Goal: Task Accomplishment & Management: Use online tool/utility

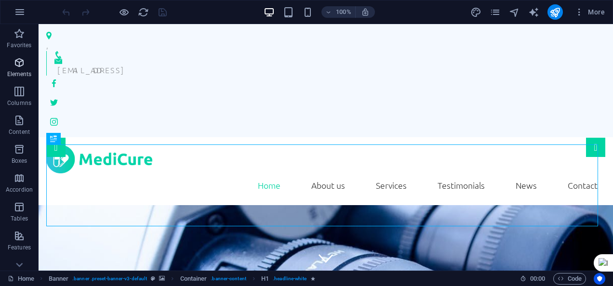
click at [19, 60] on icon "button" at bounding box center [19, 63] width 12 height 12
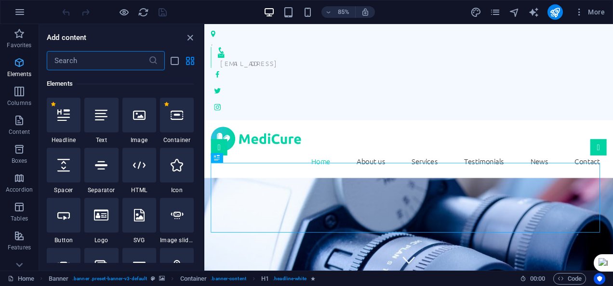
scroll to position [103, 0]
click at [66, 112] on icon at bounding box center [63, 115] width 13 height 13
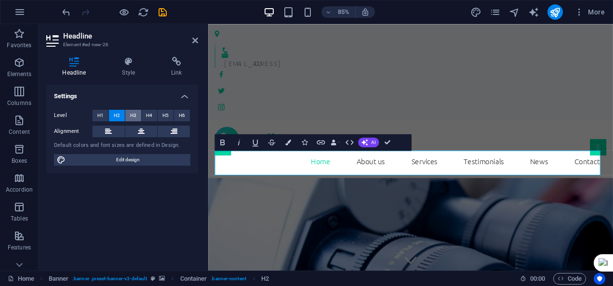
click at [135, 116] on span "H3" at bounding box center [133, 116] width 6 height 12
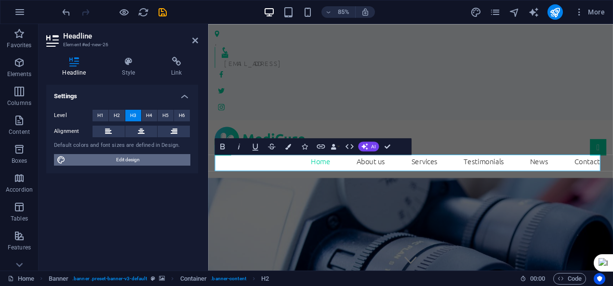
click at [143, 162] on span "Edit design" at bounding box center [127, 160] width 119 height 12
select select "rem"
select select "300"
select select "px"
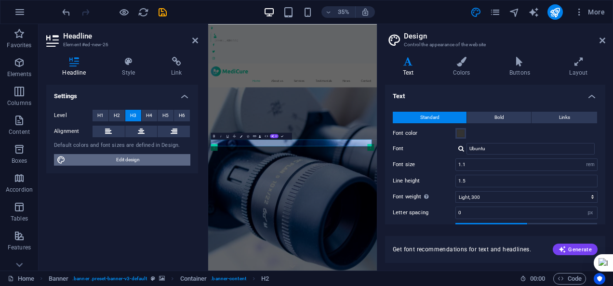
click at [154, 155] on span "Edit design" at bounding box center [127, 160] width 119 height 12
click at [197, 39] on icon at bounding box center [195, 41] width 6 height 8
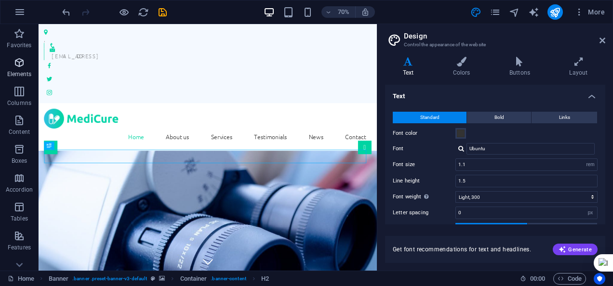
click at [15, 67] on icon "button" at bounding box center [19, 63] width 12 height 12
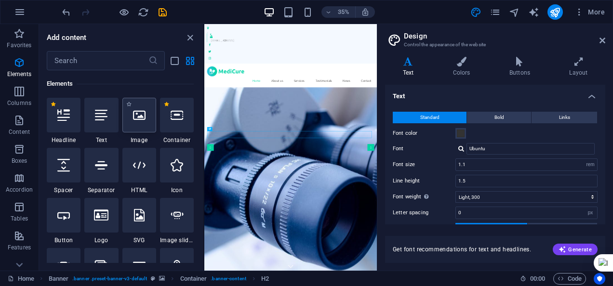
click at [142, 120] on icon at bounding box center [139, 115] width 13 height 13
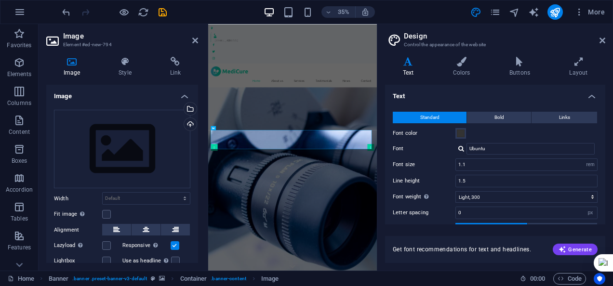
click at [196, 253] on div "Drag files here, click to choose files or select files from Files or our free s…" at bounding box center [122, 196] width 152 height 189
click at [21, 261] on icon at bounding box center [19, 264] width 13 height 13
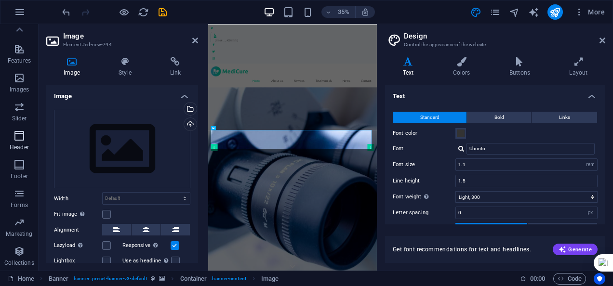
click at [23, 143] on span "Header" at bounding box center [19, 141] width 39 height 23
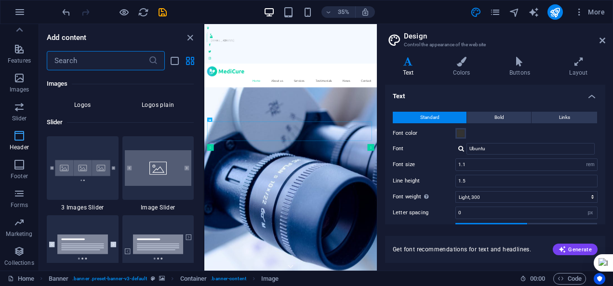
scroll to position [5806, 0]
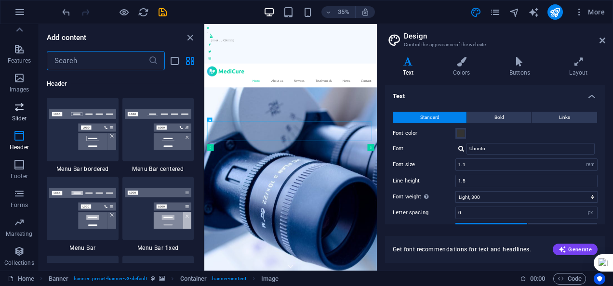
click at [20, 109] on icon "button" at bounding box center [19, 107] width 12 height 12
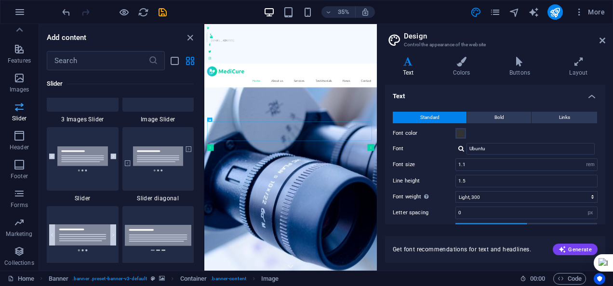
scroll to position [5466, 0]
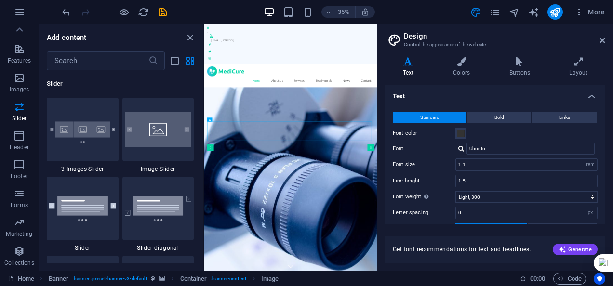
click at [201, 220] on div "Favorites 1 Star Headline 1 Star Container Elements 1 Star Headline 1 Star Text…" at bounding box center [121, 166] width 164 height 193
drag, startPoint x: 161, startPoint y: 138, endPoint x: 241, endPoint y: 153, distance: 81.5
click at [161, 138] on img at bounding box center [158, 130] width 67 height 36
select select "rem"
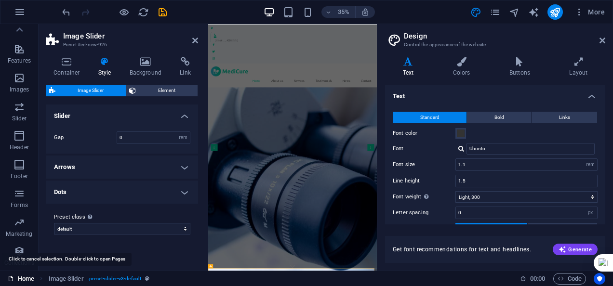
click at [25, 279] on link "Home" at bounding box center [21, 279] width 27 height 12
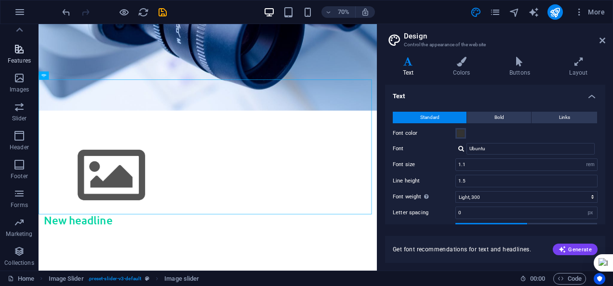
click at [18, 52] on icon "button" at bounding box center [19, 49] width 12 height 12
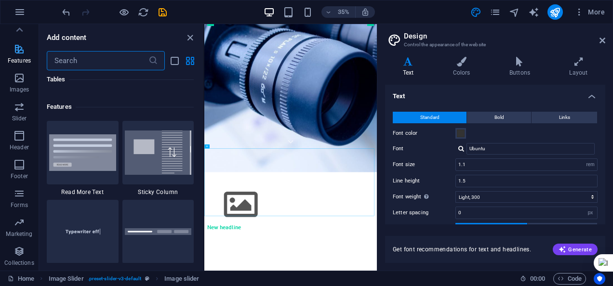
scroll to position [3758, 0]
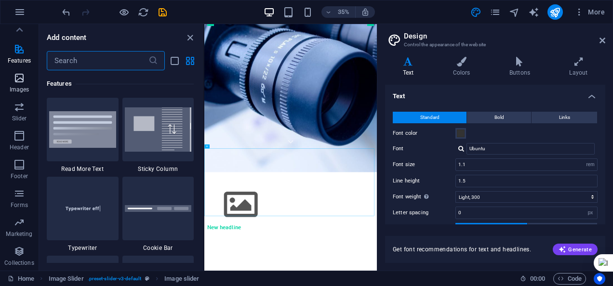
click at [21, 74] on icon "button" at bounding box center [19, 78] width 12 height 12
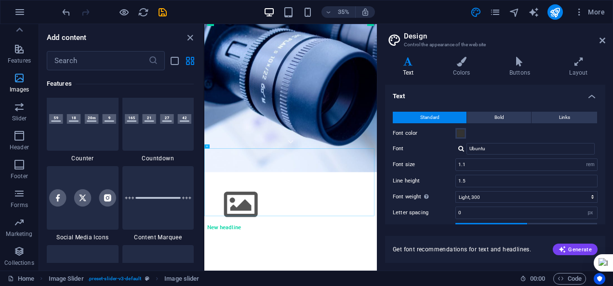
scroll to position [4889, 0]
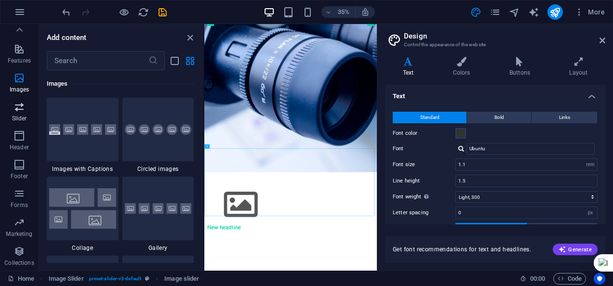
click at [19, 104] on icon "button" at bounding box center [19, 107] width 12 height 12
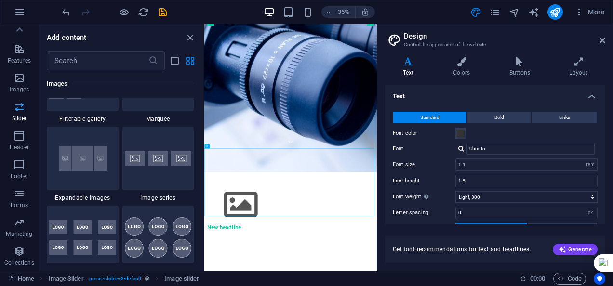
scroll to position [5465, 0]
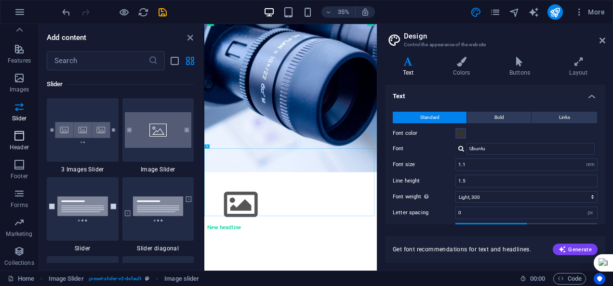
click at [22, 138] on icon "button" at bounding box center [19, 136] width 12 height 12
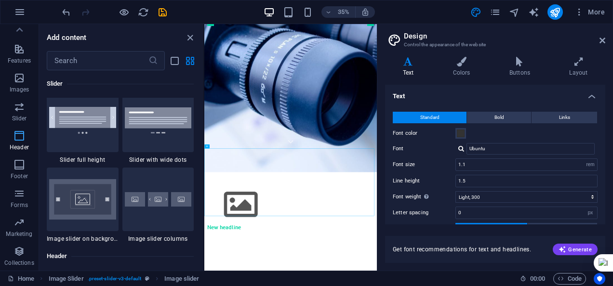
scroll to position [5806, 0]
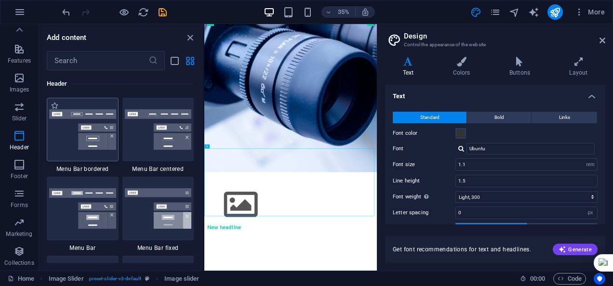
click at [86, 141] on img at bounding box center [82, 129] width 67 height 40
click at [204, 141] on div "Drag here to replace the existing content. Press “Ctrl” if you want to create a…" at bounding box center [290, 147] width 173 height 247
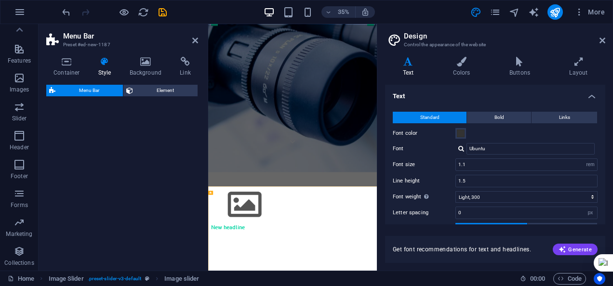
scroll to position [480, 0]
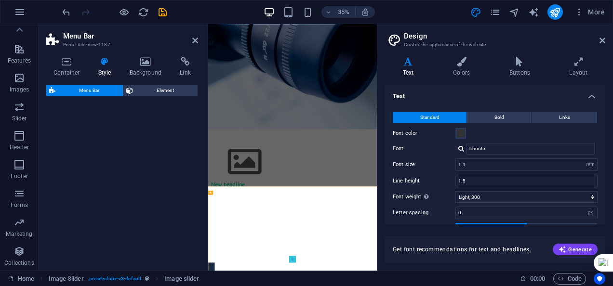
select select "rem"
select select "preset-menu-v2-border"
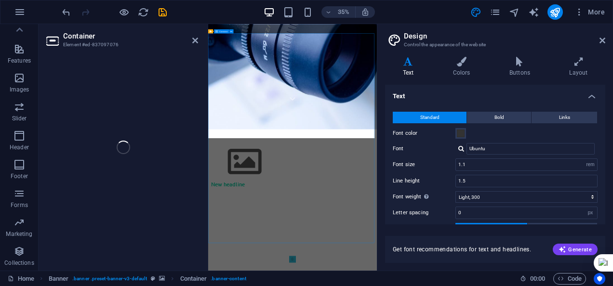
scroll to position [72, 0]
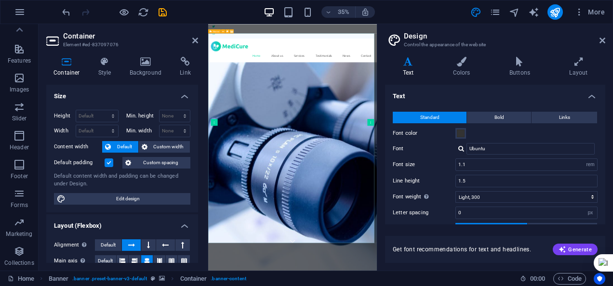
click at [217, 30] on span "Banner" at bounding box center [216, 31] width 7 height 2
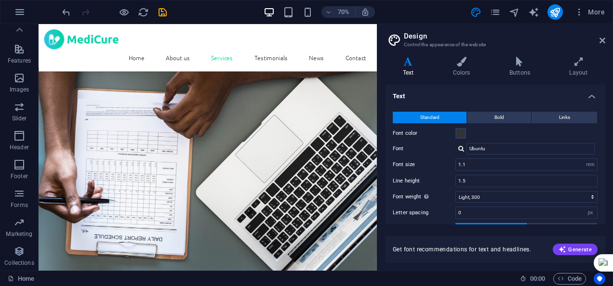
scroll to position [1870, 0]
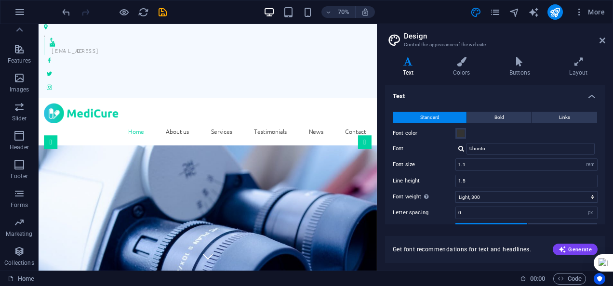
scroll to position [0, 0]
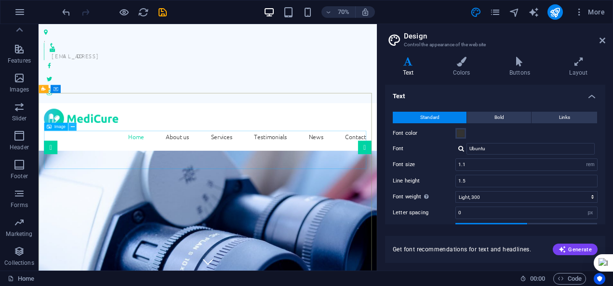
click at [73, 126] on icon at bounding box center [72, 126] width 4 height 7
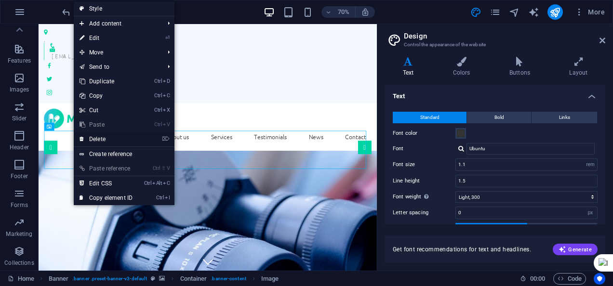
drag, startPoint x: 73, startPoint y: 126, endPoint x: 66, endPoint y: 101, distance: 26.1
click at [97, 138] on link "⌦ Delete" at bounding box center [106, 139] width 65 height 14
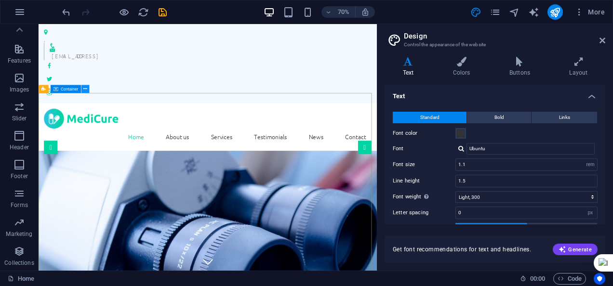
click at [84, 88] on icon at bounding box center [85, 89] width 4 height 7
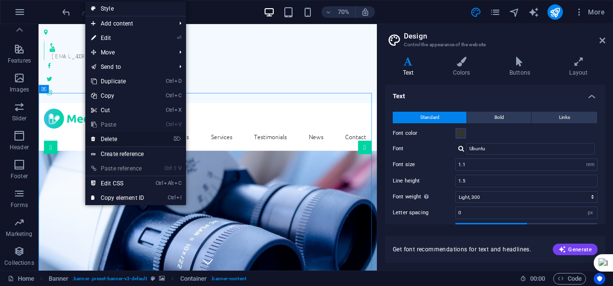
click at [112, 140] on link "⌦ Delete" at bounding box center [117, 139] width 65 height 14
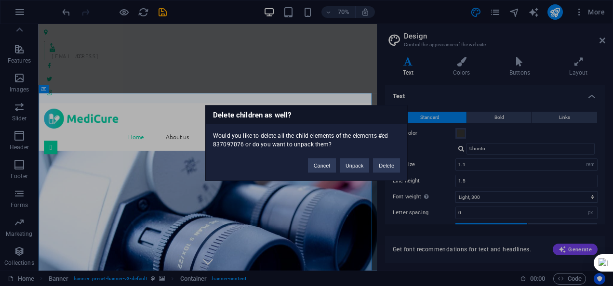
drag, startPoint x: 112, startPoint y: 140, endPoint x: 408, endPoint y: 192, distance: 300.9
click at [383, 165] on button "Delete" at bounding box center [386, 166] width 27 height 14
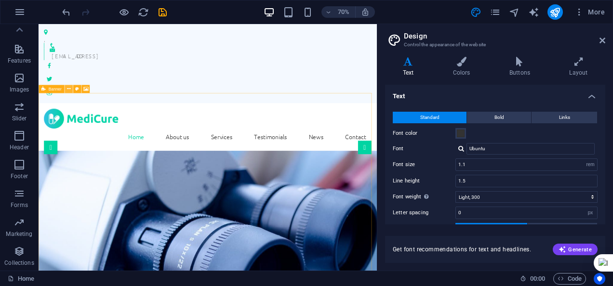
click at [69, 89] on icon at bounding box center [69, 89] width 4 height 7
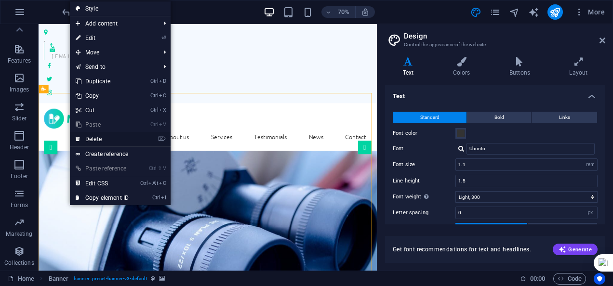
click at [95, 138] on link "⌦ Delete" at bounding box center [102, 139] width 65 height 14
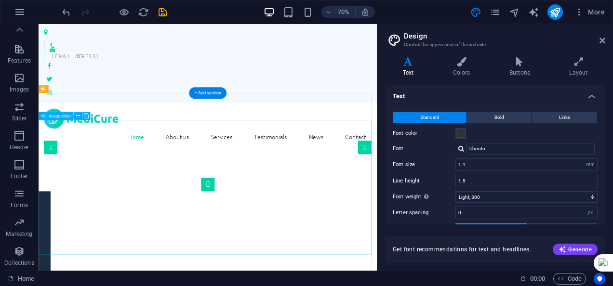
click at [271, 255] on button "Image Slider" at bounding box center [280, 253] width 19 height 19
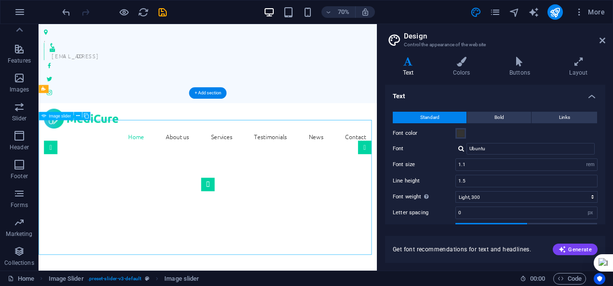
click at [271, 255] on button "Image Slider" at bounding box center [280, 253] width 19 height 19
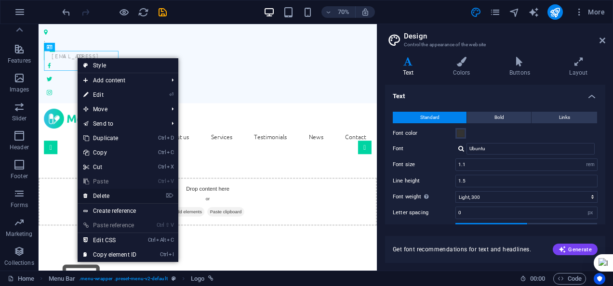
drag, startPoint x: 107, startPoint y: 195, endPoint x: 309, endPoint y: 153, distance: 206.3
click at [107, 195] on link "⌦ Delete" at bounding box center [110, 196] width 65 height 14
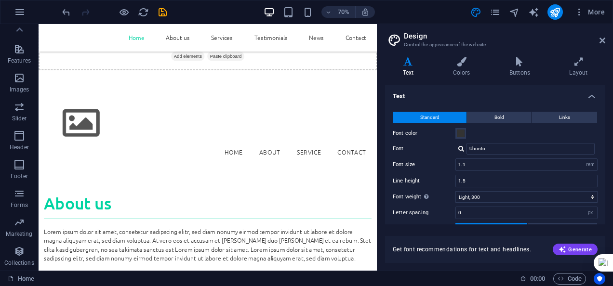
scroll to position [244, 0]
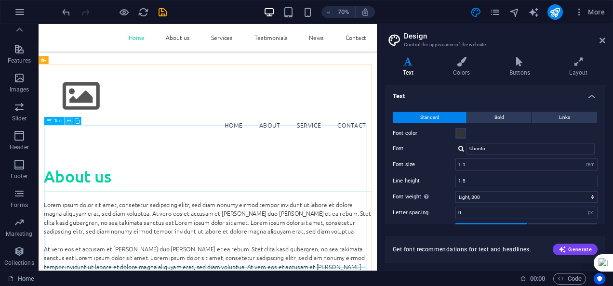
click at [67, 122] on icon at bounding box center [69, 121] width 4 height 7
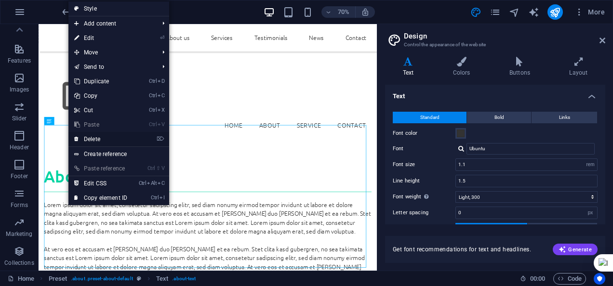
drag, startPoint x: 90, startPoint y: 138, endPoint x: 302, endPoint y: 216, distance: 226.2
click at [90, 138] on link "⌦ Delete" at bounding box center [100, 139] width 65 height 14
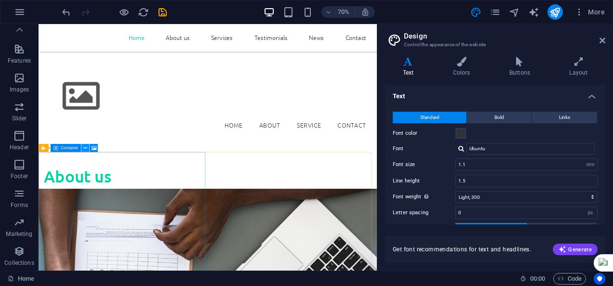
click at [85, 146] on icon at bounding box center [85, 148] width 4 height 7
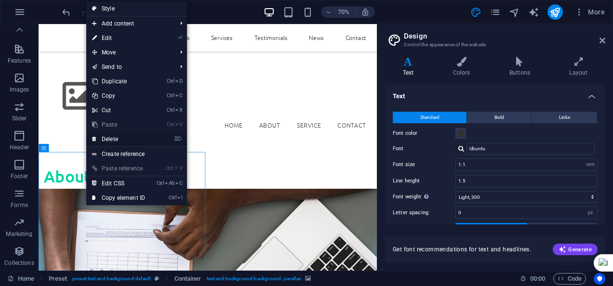
drag, startPoint x: 114, startPoint y: 135, endPoint x: 79, endPoint y: 249, distance: 119.0
click at [114, 135] on link "⌦ Delete" at bounding box center [118, 139] width 65 height 14
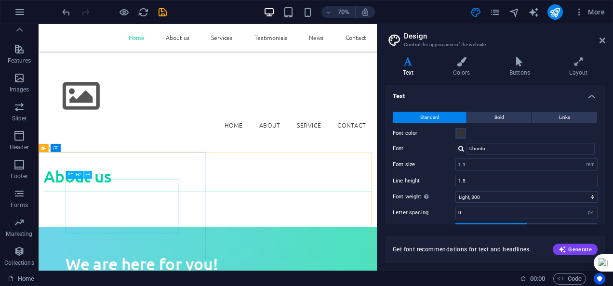
click at [88, 172] on icon at bounding box center [88, 175] width 4 height 7
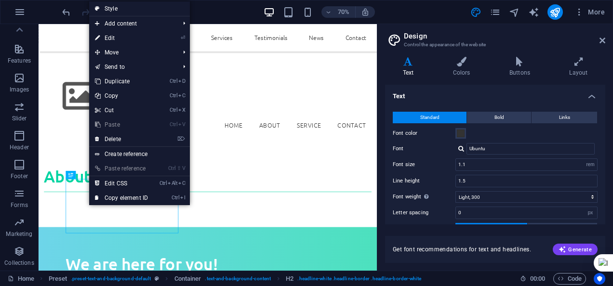
click at [111, 140] on link "⌦ Delete" at bounding box center [121, 139] width 65 height 14
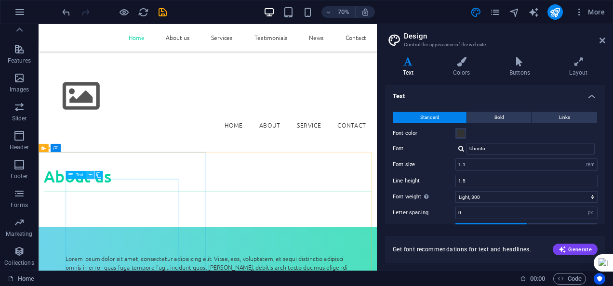
click at [89, 173] on icon at bounding box center [90, 175] width 4 height 7
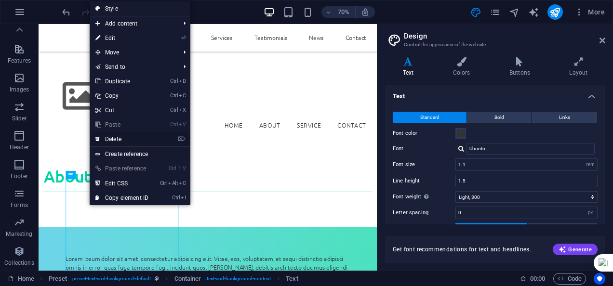
drag, startPoint x: 111, startPoint y: 137, endPoint x: 466, endPoint y: 243, distance: 369.7
click at [111, 137] on link "⌦ Delete" at bounding box center [122, 139] width 65 height 14
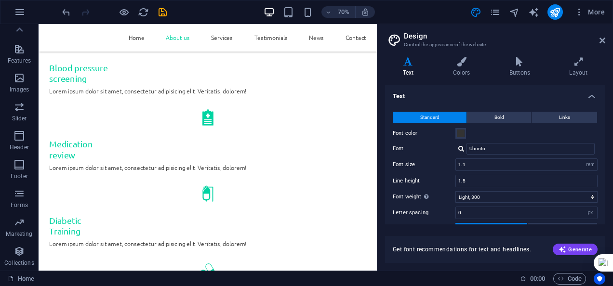
scroll to position [1015, 0]
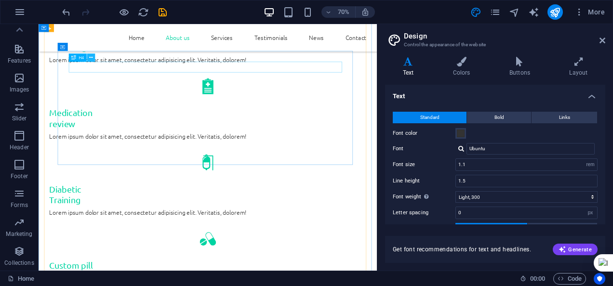
drag, startPoint x: 91, startPoint y: 59, endPoint x: 73, endPoint y: 78, distance: 25.9
click at [91, 59] on icon at bounding box center [91, 57] width 4 height 7
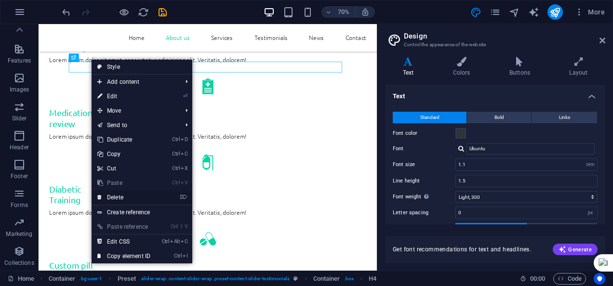
click at [119, 197] on link "⌦ Delete" at bounding box center [124, 197] width 65 height 14
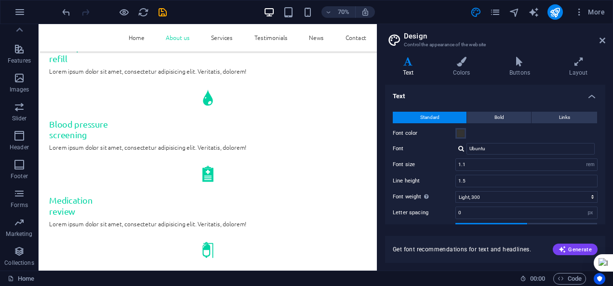
scroll to position [986, 0]
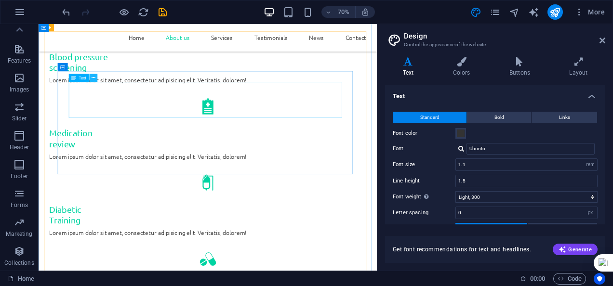
click at [93, 78] on icon at bounding box center [93, 78] width 4 height 7
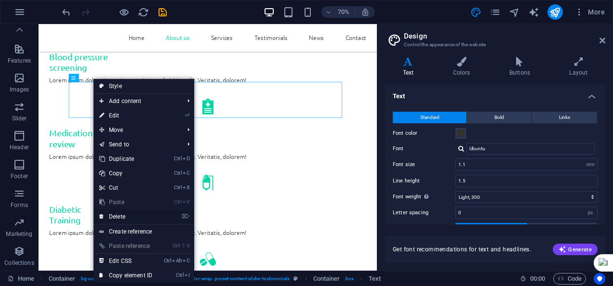
click at [123, 217] on link "⌦ Delete" at bounding box center [126, 217] width 65 height 14
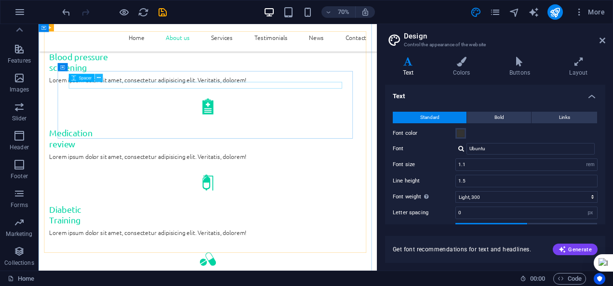
click at [98, 79] on icon at bounding box center [99, 78] width 4 height 7
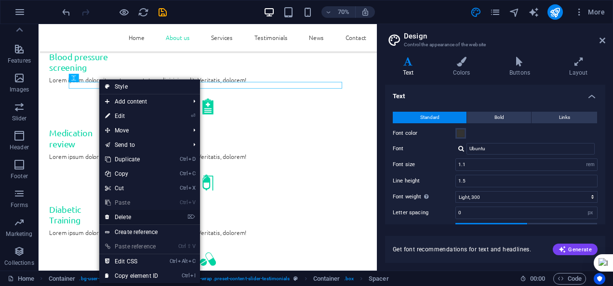
click at [125, 216] on link "⌦ Delete" at bounding box center [131, 217] width 65 height 14
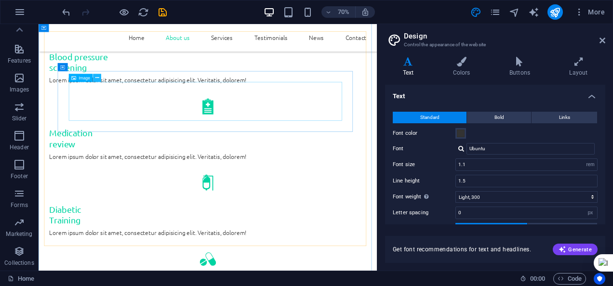
click at [96, 79] on icon at bounding box center [97, 78] width 4 height 7
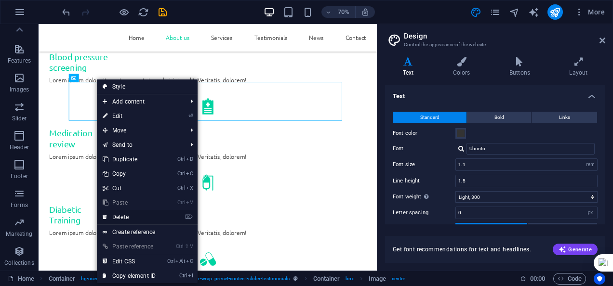
drag, startPoint x: 121, startPoint y: 215, endPoint x: 84, endPoint y: 196, distance: 42.0
click at [121, 215] on link "⌦ Delete" at bounding box center [129, 217] width 65 height 14
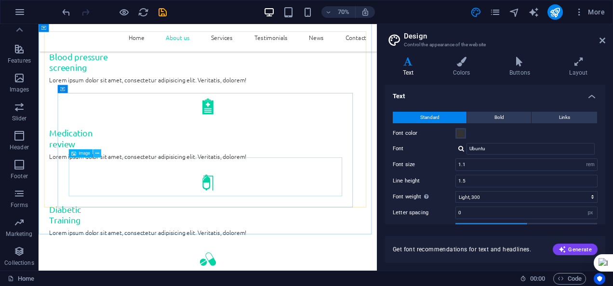
click at [94, 154] on button at bounding box center [97, 153] width 8 height 8
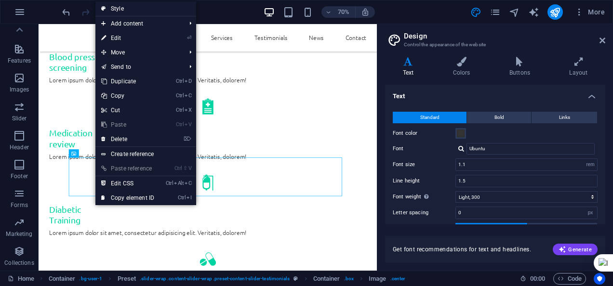
click at [115, 139] on link "⌦ Delete" at bounding box center [127, 139] width 65 height 14
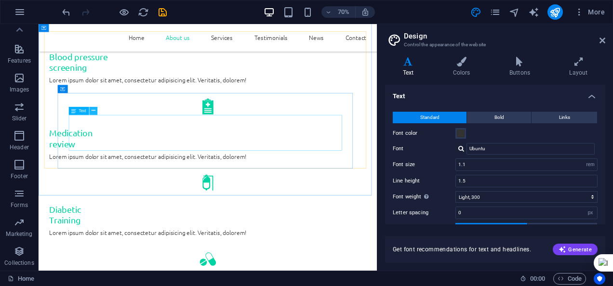
click at [93, 109] on icon at bounding box center [93, 111] width 4 height 7
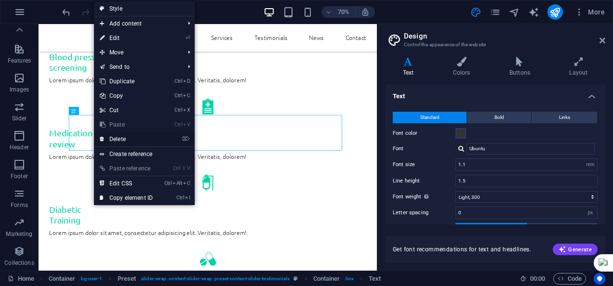
drag, startPoint x: 115, startPoint y: 141, endPoint x: 327, endPoint y: 233, distance: 231.2
click at [115, 141] on link "⌦ Delete" at bounding box center [126, 139] width 65 height 14
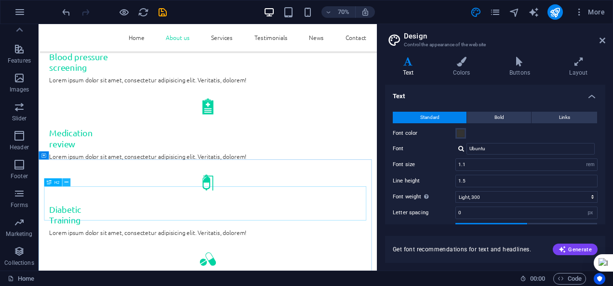
drag, startPoint x: 67, startPoint y: 180, endPoint x: 40, endPoint y: 211, distance: 40.4
click at [67, 180] on icon at bounding box center [67, 182] width 4 height 7
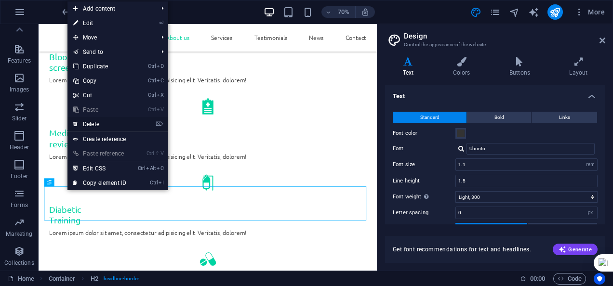
drag, startPoint x: 90, startPoint y: 119, endPoint x: 81, endPoint y: 246, distance: 128.1
click at [90, 119] on link "⌦ Delete" at bounding box center [99, 124] width 65 height 14
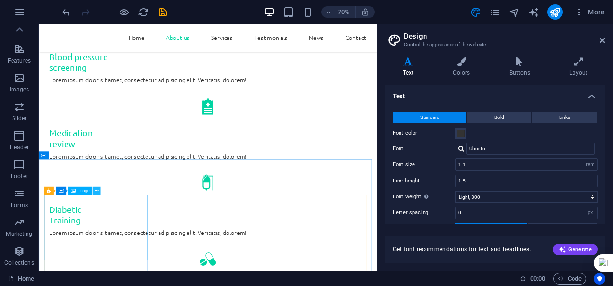
click at [95, 191] on icon at bounding box center [96, 191] width 4 height 7
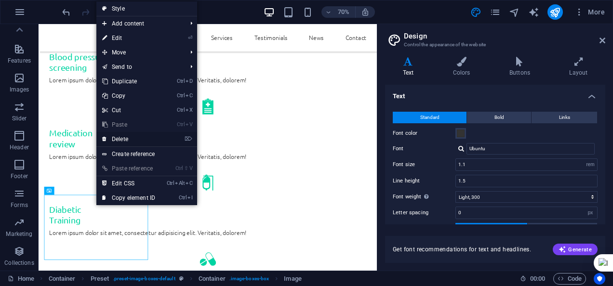
click at [124, 135] on link "⌦ Delete" at bounding box center [128, 139] width 65 height 14
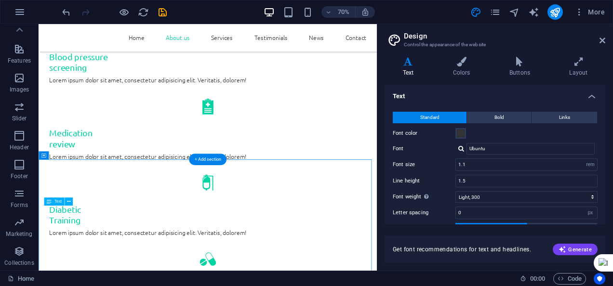
drag, startPoint x: 167, startPoint y: 289, endPoint x: 310, endPoint y: 288, distance: 143.7
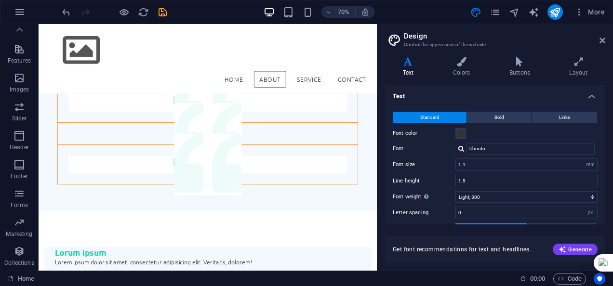
scroll to position [1450, 0]
click at [311, 92] on nav "Home About Service Contact" at bounding box center [280, 104] width 468 height 24
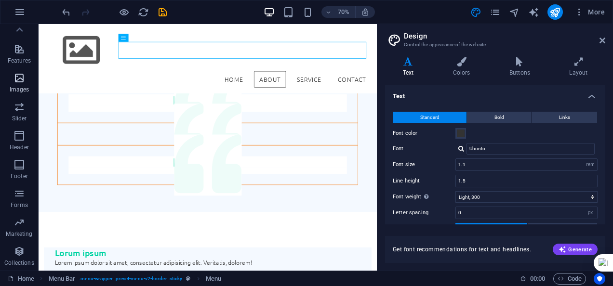
click at [23, 76] on icon "button" at bounding box center [19, 78] width 12 height 12
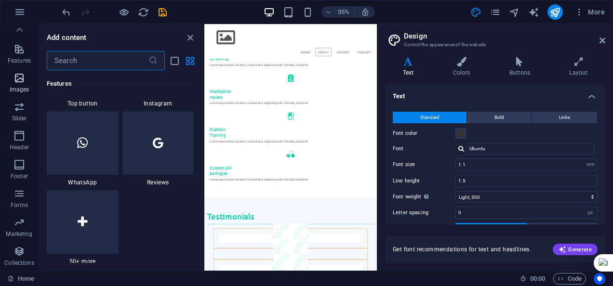
scroll to position [4889, 0]
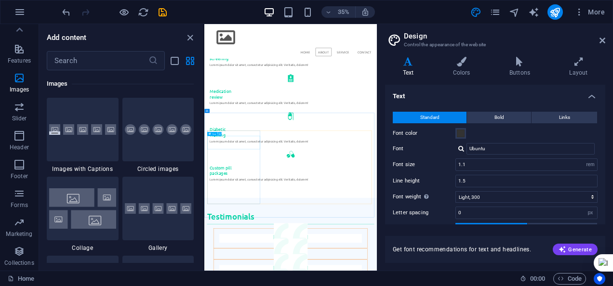
click at [217, 132] on button at bounding box center [219, 134] width 4 height 4
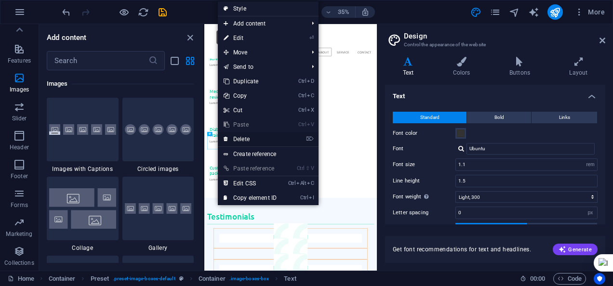
click at [242, 138] on link "⌦ Delete" at bounding box center [250, 139] width 65 height 14
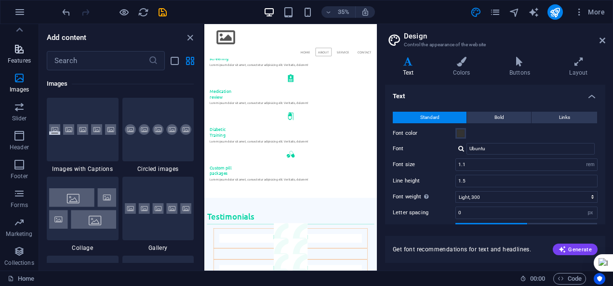
click at [23, 55] on span "Features" at bounding box center [19, 54] width 39 height 23
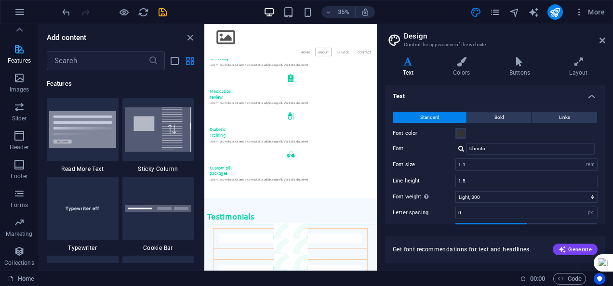
scroll to position [3758, 0]
click at [21, 8] on icon "button" at bounding box center [20, 12] width 12 height 12
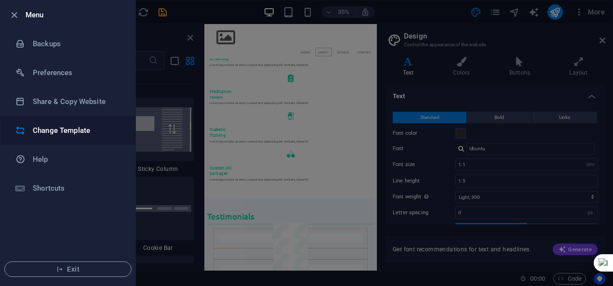
click at [54, 129] on h6 "Change Template" at bounding box center [77, 131] width 89 height 12
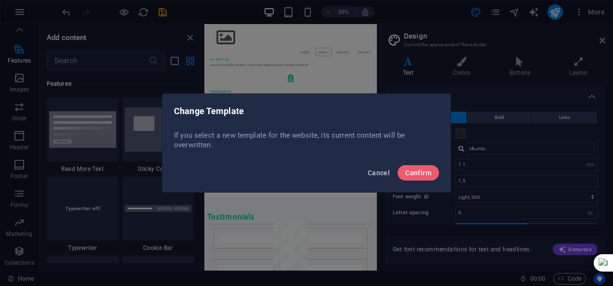
click at [379, 172] on span "Cancel" at bounding box center [379, 173] width 22 height 8
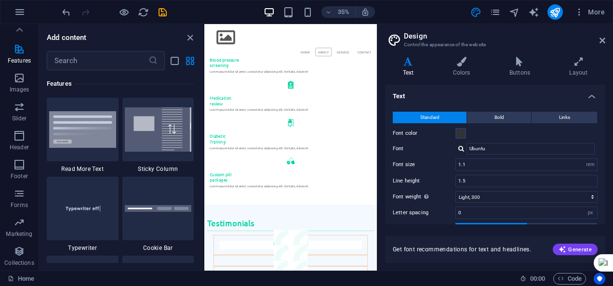
scroll to position [913, 0]
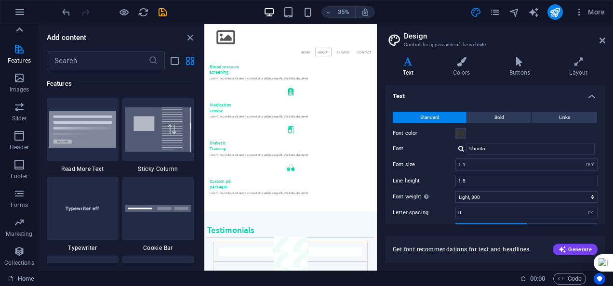
click at [19, 28] on icon at bounding box center [19, 29] width 7 height 4
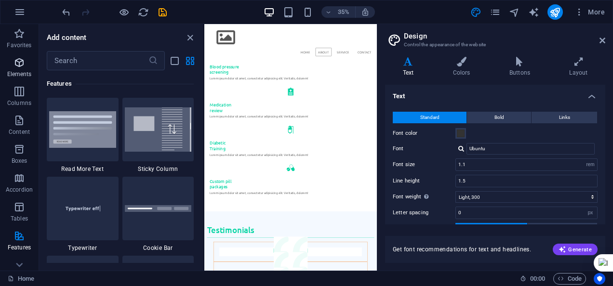
click at [20, 60] on icon "button" at bounding box center [19, 63] width 12 height 12
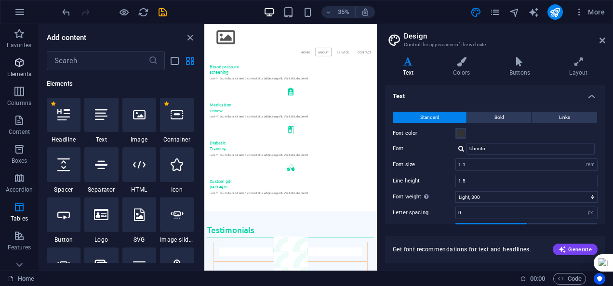
scroll to position [103, 0]
click at [98, 116] on icon at bounding box center [101, 115] width 13 height 13
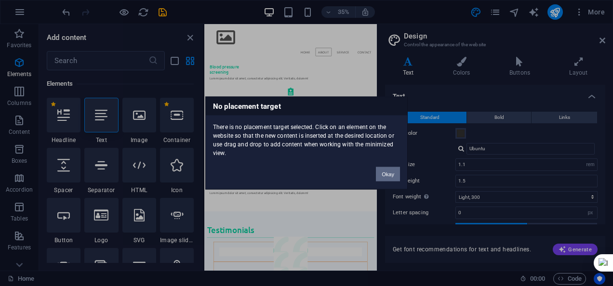
click at [391, 175] on button "Okay" at bounding box center [388, 174] width 24 height 14
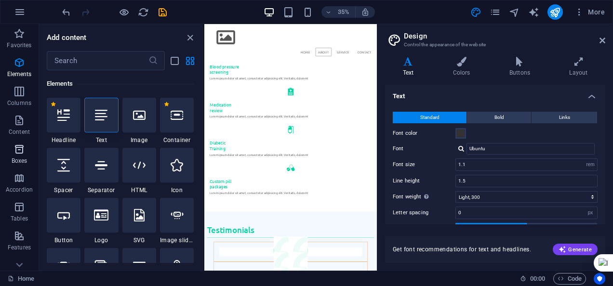
click at [22, 150] on icon "button" at bounding box center [19, 150] width 12 height 12
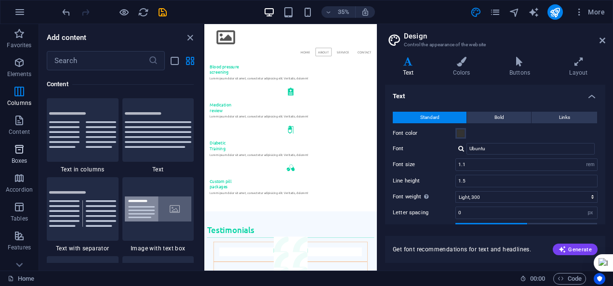
scroll to position [2659, 0]
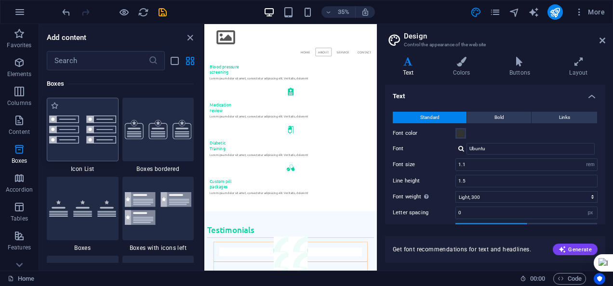
click at [97, 138] on div at bounding box center [83, 130] width 72 height 64
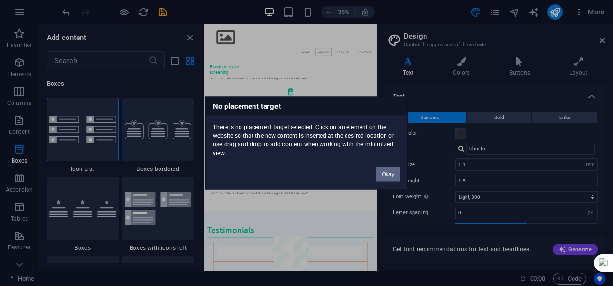
click at [391, 172] on button "Okay" at bounding box center [388, 174] width 24 height 14
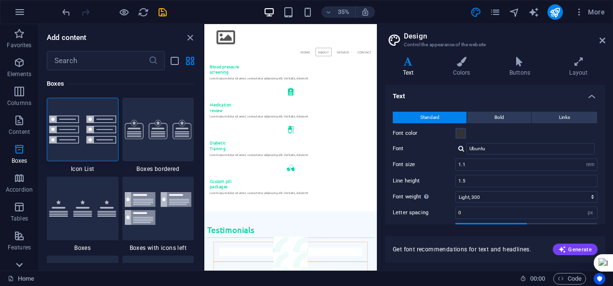
click at [17, 261] on icon at bounding box center [19, 264] width 13 height 13
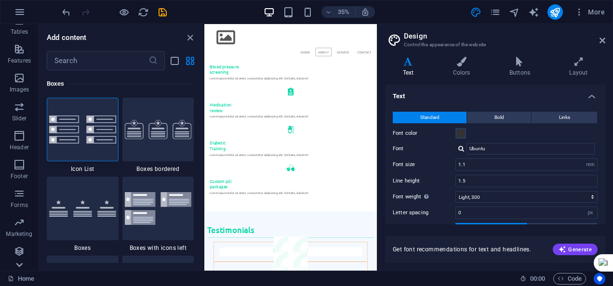
click at [17, 261] on icon at bounding box center [19, 264] width 13 height 13
click at [17, 261] on p "Collections" at bounding box center [18, 263] width 29 height 8
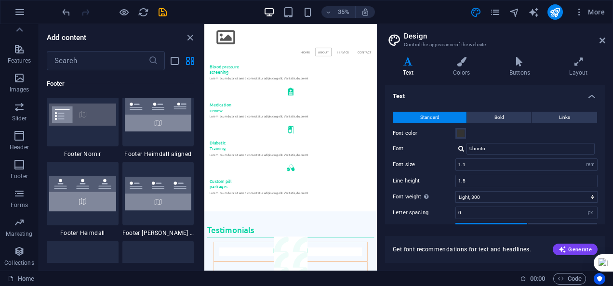
scroll to position [8825, 0]
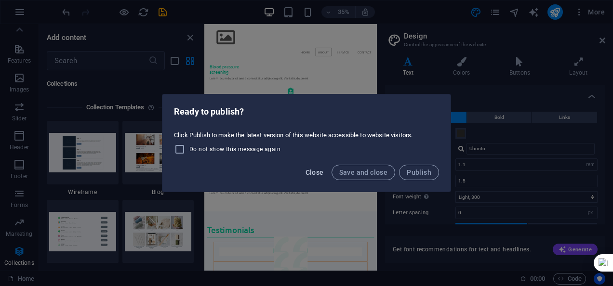
click at [318, 173] on span "Close" at bounding box center [315, 173] width 18 height 8
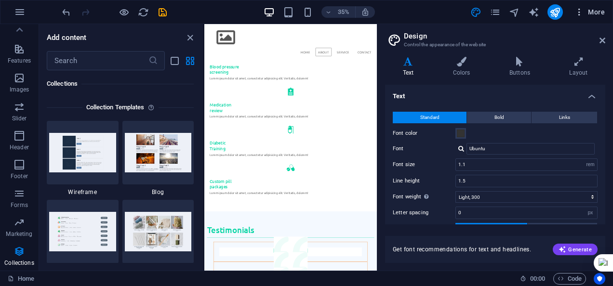
click at [579, 11] on icon "button" at bounding box center [580, 12] width 10 height 10
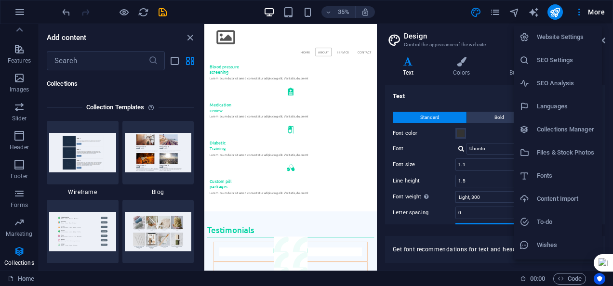
click at [554, 13] on div at bounding box center [306, 143] width 613 height 286
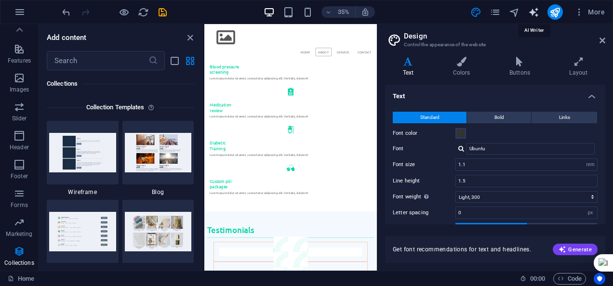
click at [535, 15] on icon "text_generator" at bounding box center [533, 12] width 11 height 11
select select "English"
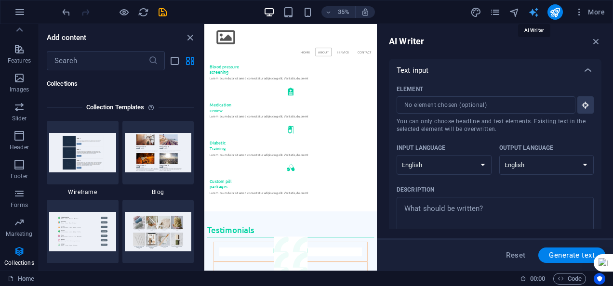
scroll to position [830, 0]
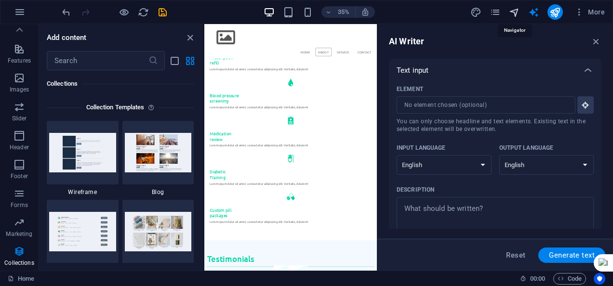
click at [514, 12] on icon "navigator" at bounding box center [514, 12] width 11 height 11
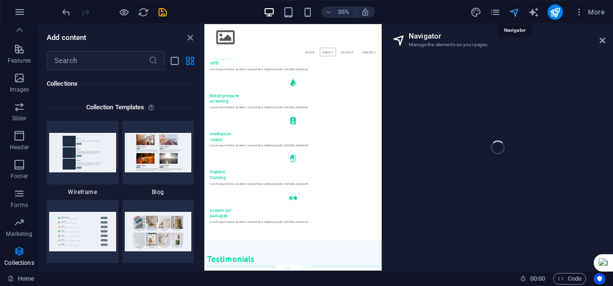
scroll to position [265, 0]
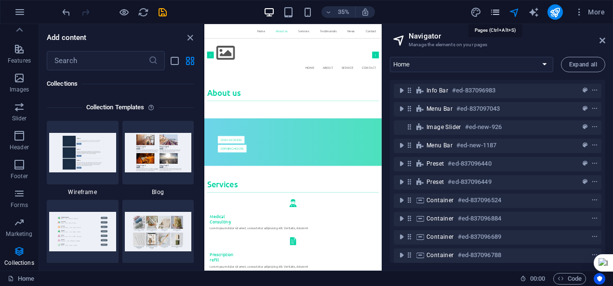
click at [495, 15] on icon "pages" at bounding box center [495, 12] width 11 height 11
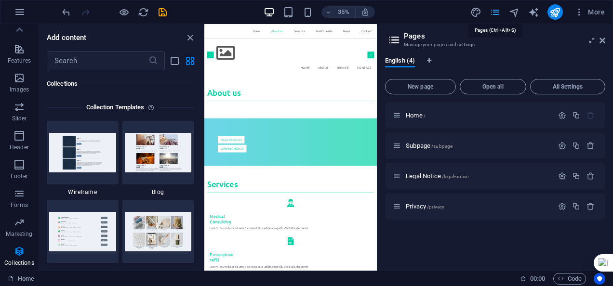
click at [495, 13] on icon "pages" at bounding box center [495, 12] width 11 height 11
click at [478, 10] on icon "design" at bounding box center [476, 12] width 11 height 11
select select "rem"
select select "300"
select select "px"
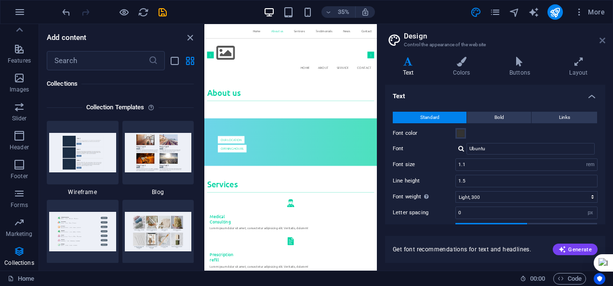
click at [603, 39] on icon at bounding box center [603, 41] width 6 height 8
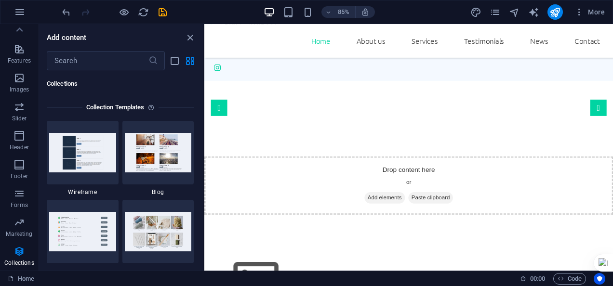
scroll to position [0, 0]
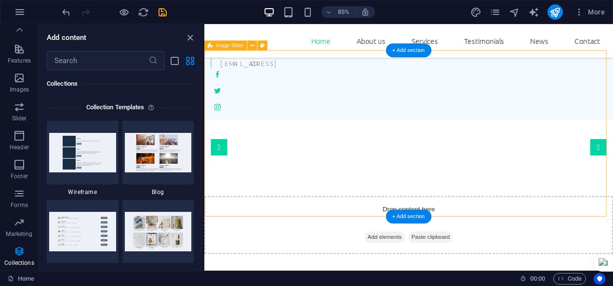
drag, startPoint x: 383, startPoint y: 175, endPoint x: 248, endPoint y: 208, distance: 138.4
click at [248, 227] on div "Drop content here or Add elements Paste clipboard" at bounding box center [444, 261] width 481 height 68
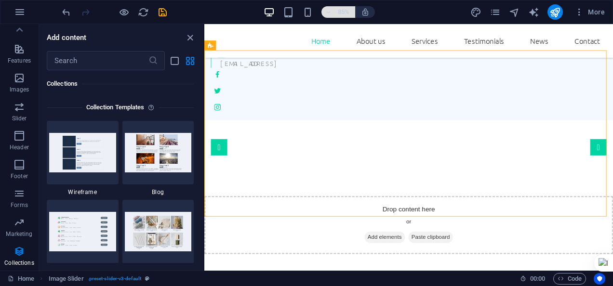
click at [329, 10] on icon "button" at bounding box center [328, 12] width 7 height 6
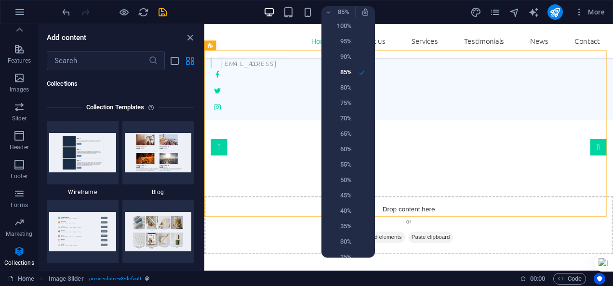
click at [281, 102] on div at bounding box center [306, 143] width 613 height 286
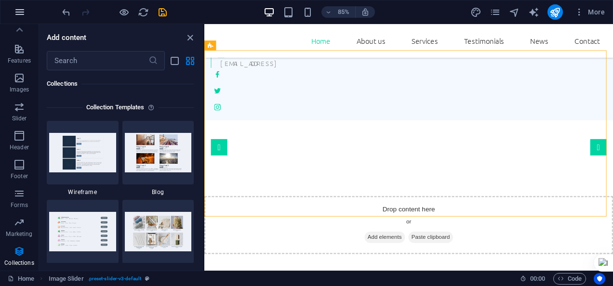
click at [21, 14] on icon "button" at bounding box center [20, 12] width 12 height 12
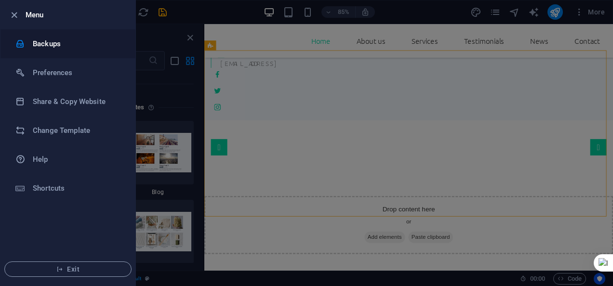
click at [39, 40] on h6 "Backups" at bounding box center [77, 44] width 89 height 12
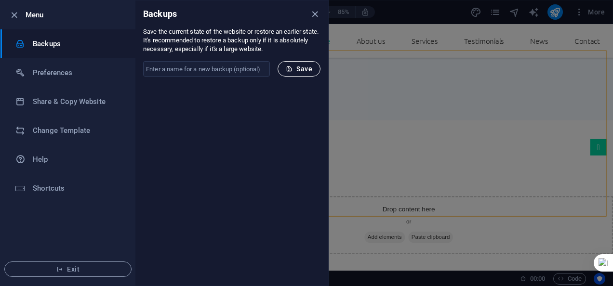
click at [295, 69] on span "Save" at bounding box center [299, 69] width 27 height 8
click at [317, 12] on icon "close" at bounding box center [315, 14] width 11 height 11
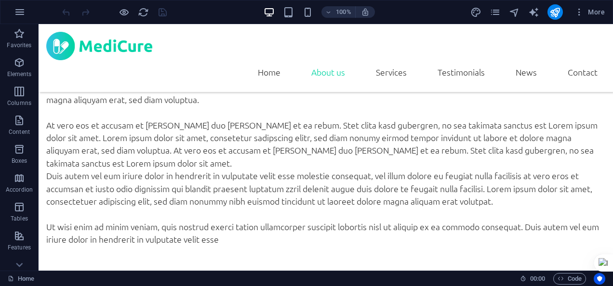
scroll to position [432, 0]
